Goal: Transaction & Acquisition: Purchase product/service

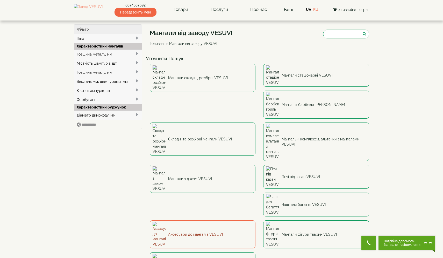
click at [179, 220] on link "Аксесуари до мангалів VESUVI" at bounding box center [203, 234] width 106 height 28
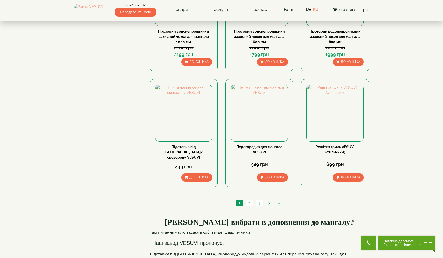
scroll to position [494, 0]
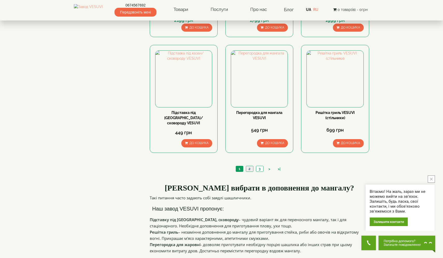
click at [249, 166] on link "2" at bounding box center [249, 168] width 7 height 5
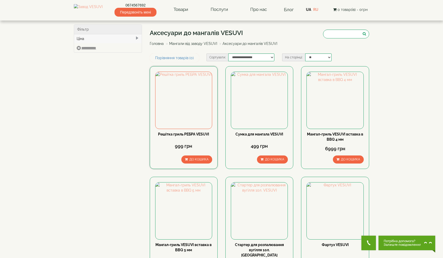
click at [190, 154] on div "Решітка гриль РЕБРА VESUVI 999 грн До кошика" at bounding box center [183, 147] width 57 height 32
click at [191, 158] on span "До кошика" at bounding box center [198, 159] width 19 height 4
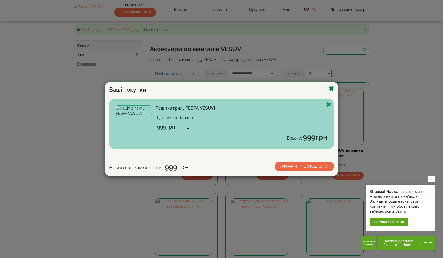
click at [330, 87] on button "Закрыть" at bounding box center [331, 89] width 5 height 6
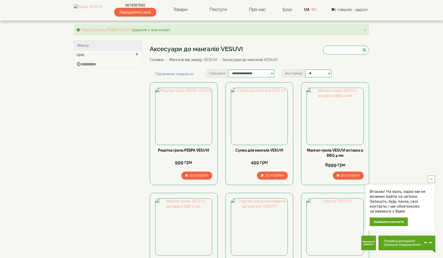
click at [428, 178] on button "close button" at bounding box center [431, 178] width 7 height 7
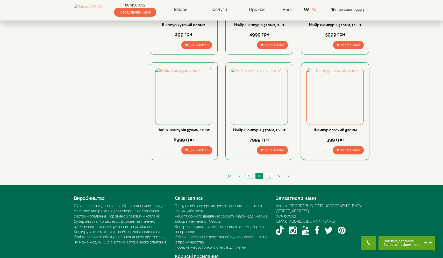
scroll to position [462, 0]
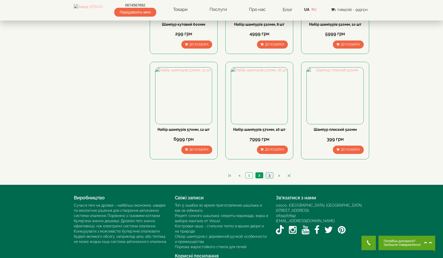
click at [268, 172] on link "3" at bounding box center [269, 174] width 7 height 5
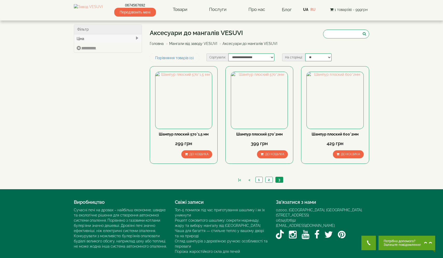
click at [196, 44] on link "Мангали від заводу VESUVI" at bounding box center [193, 43] width 48 height 4
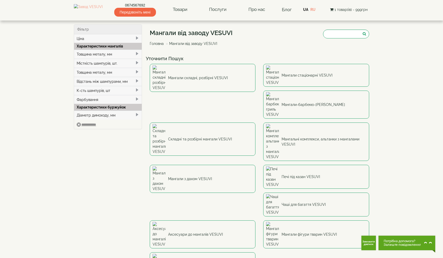
click at [157, 44] on link "Головна" at bounding box center [157, 43] width 14 height 4
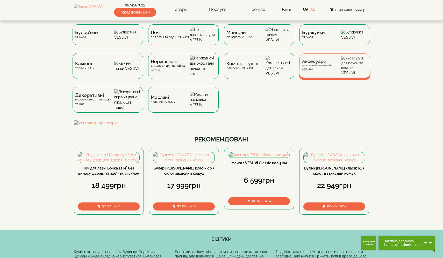
click at [321, 66] on div "Аксесуари для печей та камінів VESUVI" at bounding box center [335, 65] width 72 height 24
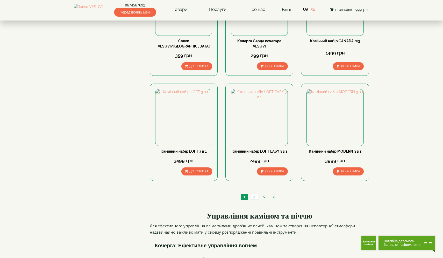
scroll to position [483, 0]
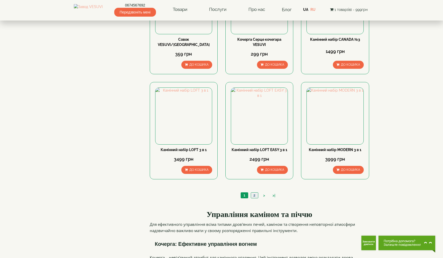
click at [255, 192] on link "2" at bounding box center [254, 194] width 7 height 5
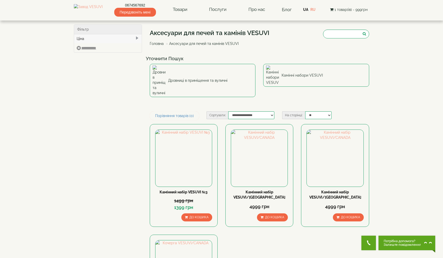
click at [153, 45] on link "Головна" at bounding box center [157, 43] width 14 height 4
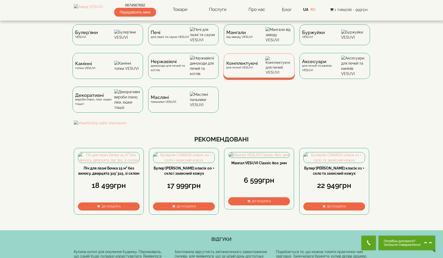
click at [263, 71] on div "Комплектуючі для печей VESUVI" at bounding box center [259, 65] width 72 height 24
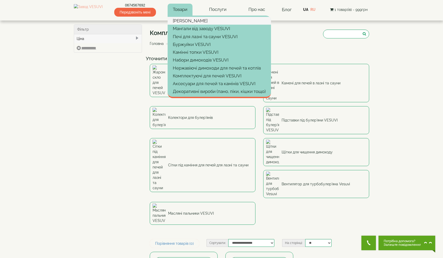
click at [192, 22] on link "[PERSON_NAME]" at bounding box center [219, 21] width 103 height 8
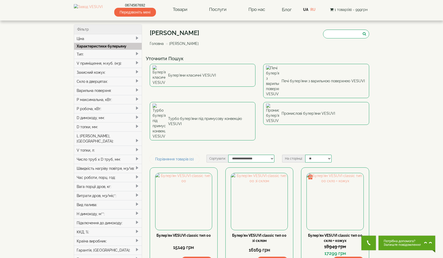
click at [106, 71] on div "Захисний кожух:" at bounding box center [108, 72] width 68 height 9
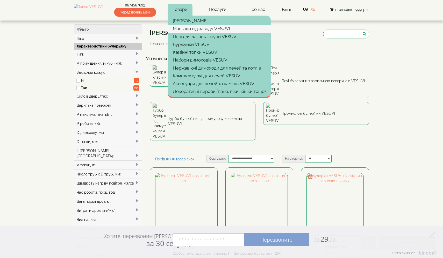
click at [196, 29] on link "Мангали від заводу VESUVI" at bounding box center [219, 29] width 103 height 8
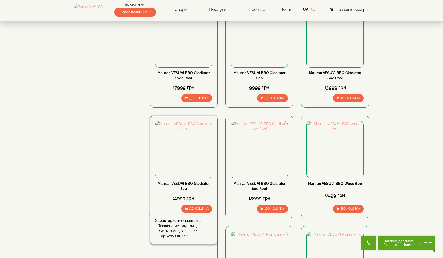
scroll to position [523, 0]
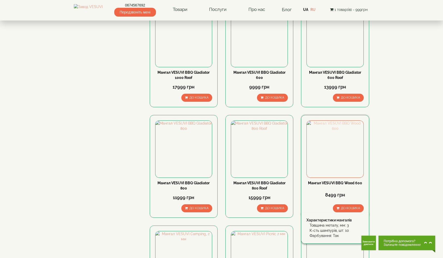
click at [343, 121] on img at bounding box center [335, 149] width 56 height 56
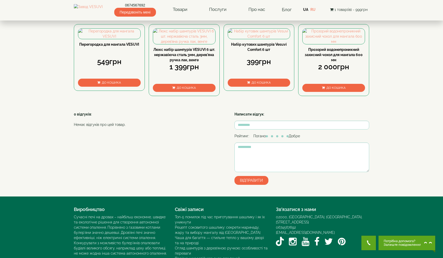
scroll to position [244, 0]
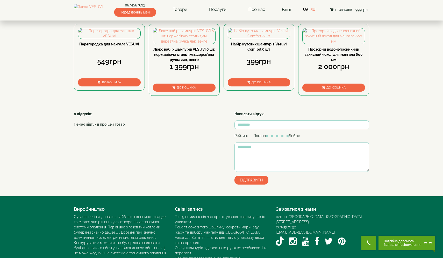
click at [337, 89] on span "До кошика" at bounding box center [336, 88] width 19 height 4
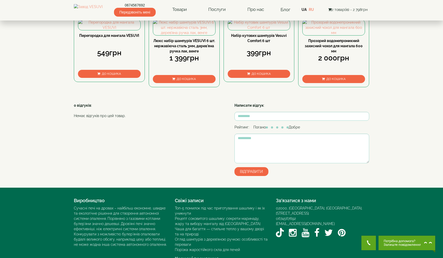
scroll to position [268, 0]
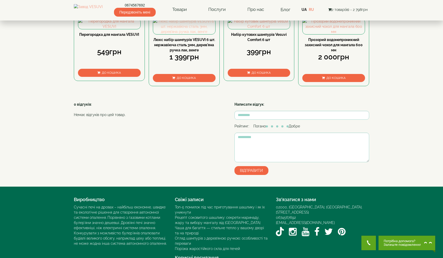
click at [190, 34] on img at bounding box center [184, 27] width 62 height 16
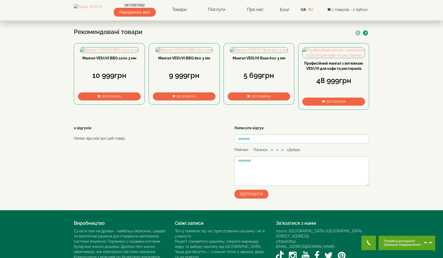
scroll to position [240, 0]
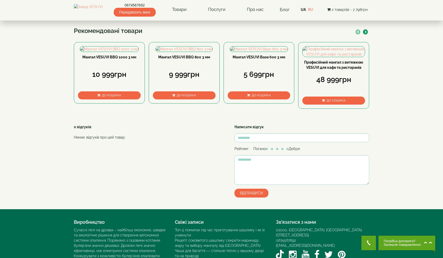
click at [366, 33] on icon "button" at bounding box center [366, 32] width 2 height 3
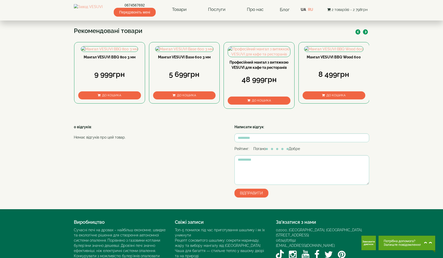
click at [366, 33] on icon "button" at bounding box center [366, 32] width 2 height 3
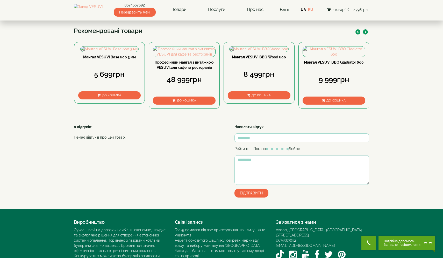
click at [366, 33] on icon "button" at bounding box center [366, 32] width 2 height 3
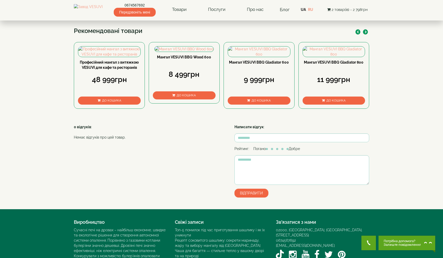
click at [366, 33] on icon "button" at bounding box center [366, 32] width 2 height 3
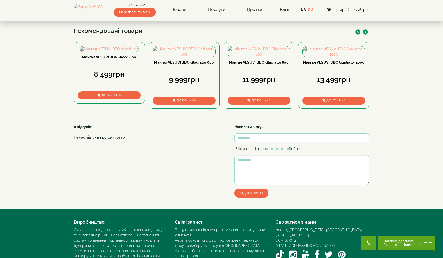
click at [366, 33] on icon "button" at bounding box center [366, 32] width 2 height 3
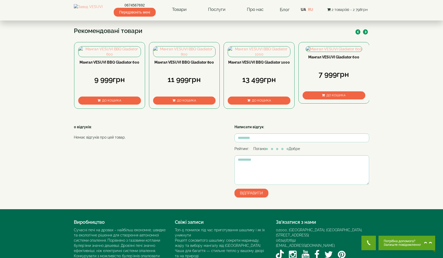
click at [366, 33] on icon "button" at bounding box center [366, 32] width 2 height 3
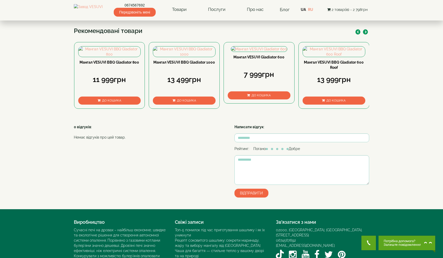
click at [366, 33] on icon "button" at bounding box center [366, 32] width 2 height 3
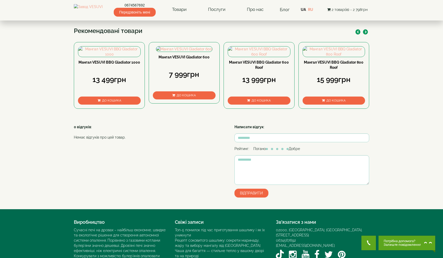
click at [366, 33] on icon "button" at bounding box center [366, 32] width 2 height 3
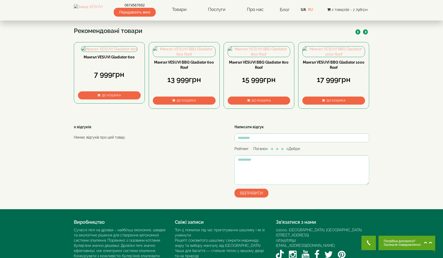
click at [366, 33] on icon "button" at bounding box center [366, 32] width 2 height 3
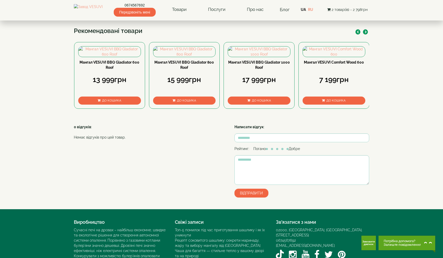
click at [366, 33] on icon "button" at bounding box center [366, 32] width 2 height 3
click at [359, 34] on button "button" at bounding box center [358, 31] width 5 height 5
click at [364, 34] on button "button" at bounding box center [365, 31] width 5 height 5
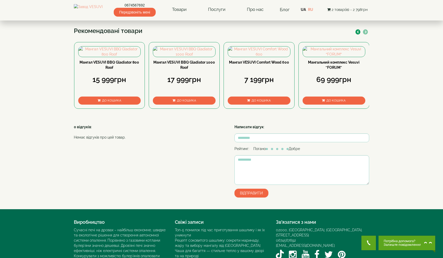
click at [364, 34] on button "button" at bounding box center [365, 31] width 5 height 5
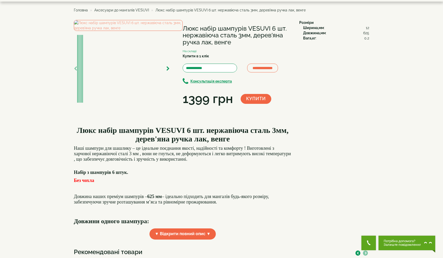
scroll to position [18, 0]
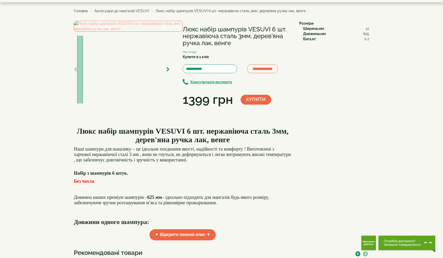
click at [137, 10] on span "Аксесуари до мангалів VESUVI" at bounding box center [121, 11] width 55 height 4
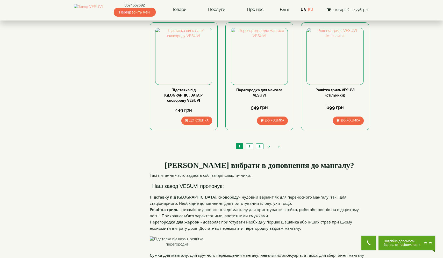
scroll to position [485, 0]
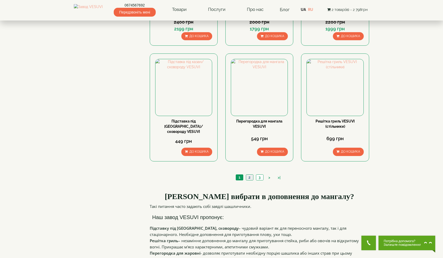
click at [250, 174] on link "2" at bounding box center [249, 176] width 7 height 5
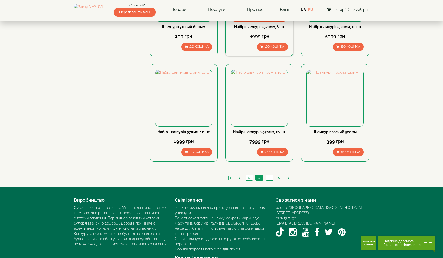
scroll to position [445, 0]
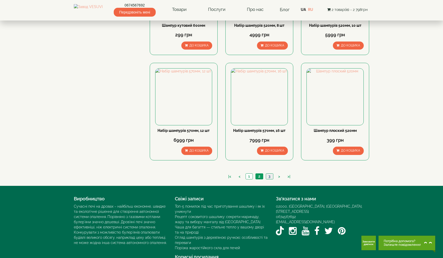
click at [268, 173] on link "3" at bounding box center [269, 175] width 7 height 5
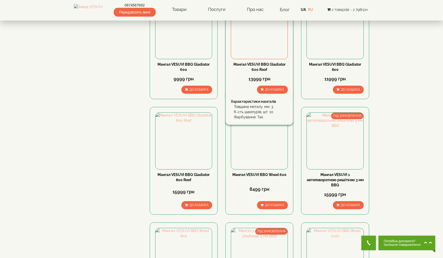
scroll to position [181, 0]
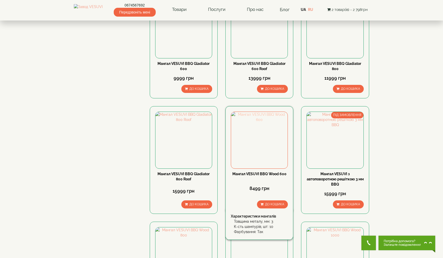
click at [254, 150] on img at bounding box center [259, 140] width 56 height 56
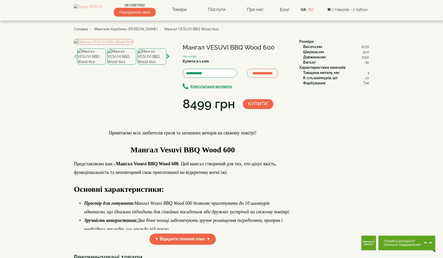
click at [155, 65] on img at bounding box center [152, 56] width 29 height 16
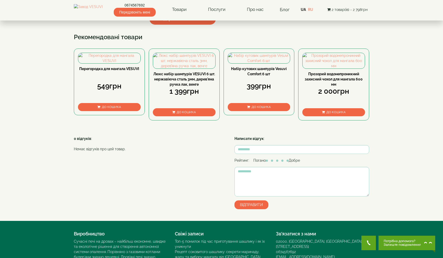
scroll to position [240, 0]
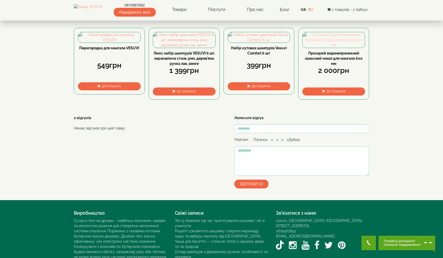
click at [329, 48] on img at bounding box center [334, 40] width 62 height 16
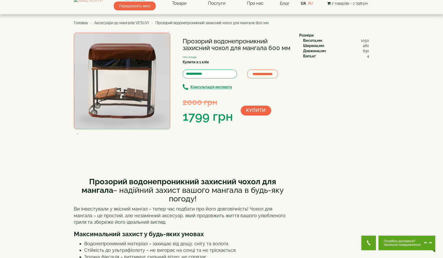
scroll to position [8, 0]
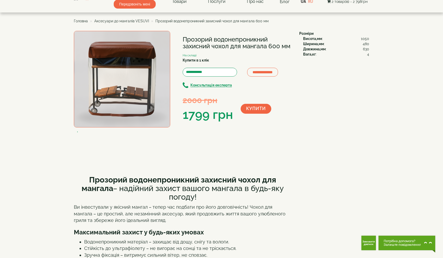
click at [258, 109] on button "Купити" at bounding box center [256, 109] width 31 height 10
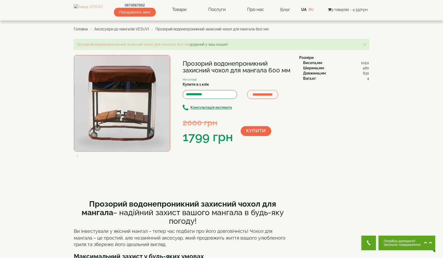
scroll to position [0, 0]
click at [338, 9] on span "3 товар(ів) - 4 597грн" at bounding box center [348, 10] width 40 height 4
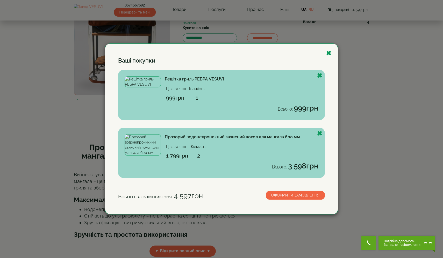
scroll to position [63, 0]
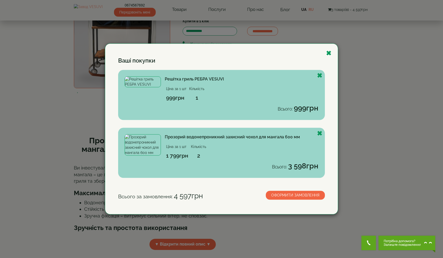
click at [197, 154] on td "2" at bounding box center [199, 156] width 18 height 10
click at [199, 155] on td "2" at bounding box center [199, 156] width 18 height 10
click at [320, 132] on button "Удалить товар" at bounding box center [319, 133] width 5 height 6
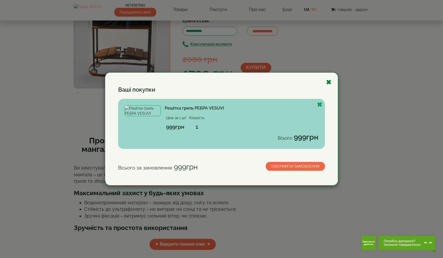
click at [329, 81] on button "Закрыть" at bounding box center [328, 82] width 5 height 6
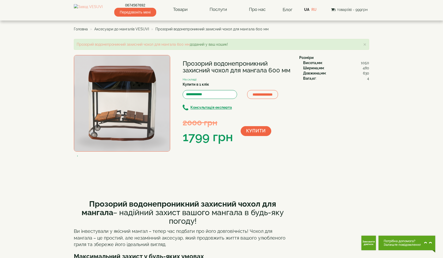
click at [253, 132] on button "Купити" at bounding box center [256, 131] width 31 height 10
click at [355, 10] on span "2 товар(ів) - 2 798грн" at bounding box center [347, 10] width 39 height 4
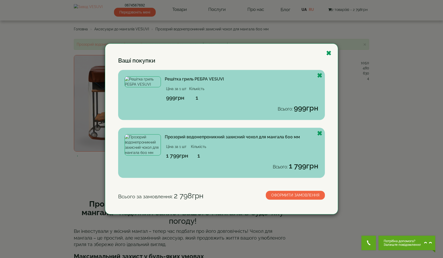
click at [194, 79] on link "Решітка гриль РЕБРА VESUVI" at bounding box center [194, 79] width 59 height 5
